Goal: Navigation & Orientation: Find specific page/section

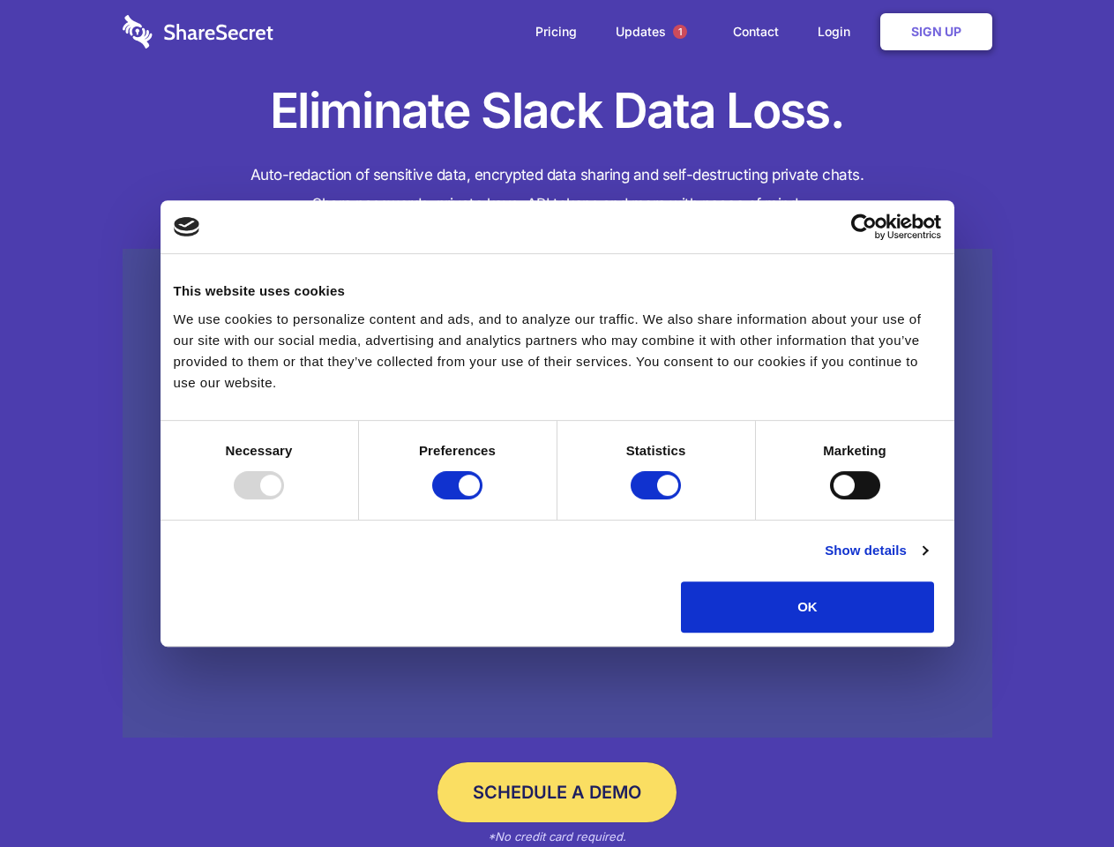
click at [284, 499] on div at bounding box center [259, 485] width 50 height 28
click at [483, 499] on input "Preferences" at bounding box center [457, 485] width 50 height 28
checkbox input "false"
click at [658, 499] on input "Statistics" at bounding box center [656, 485] width 50 height 28
checkbox input "false"
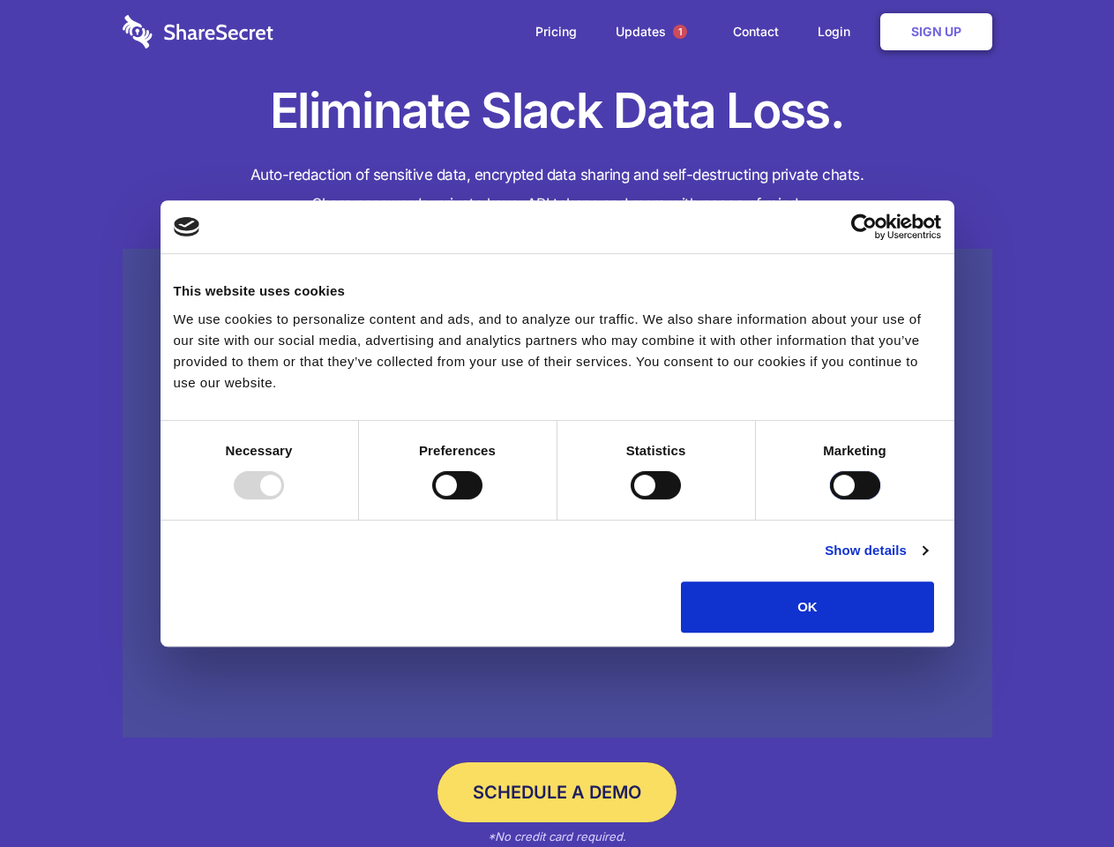
click at [830, 499] on input "Marketing" at bounding box center [855, 485] width 50 height 28
checkbox input "true"
click at [927, 561] on link "Show details" at bounding box center [876, 550] width 102 height 21
click at [0, 0] on li "Necessary 7 Necessary cookies help make a website usable by enabling basic func…" at bounding box center [0, 0] width 0 height 0
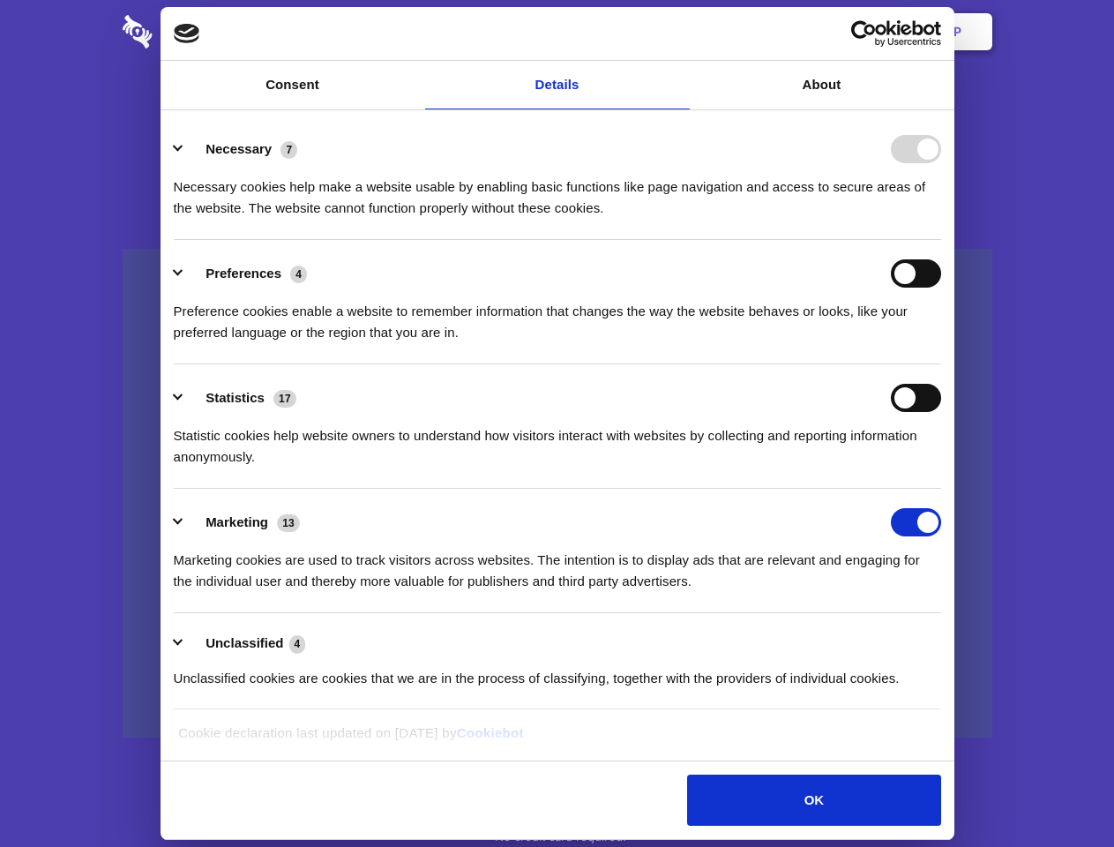
click at [679, 32] on span "1" at bounding box center [680, 32] width 14 height 14
